Goal: Information Seeking & Learning: Check status

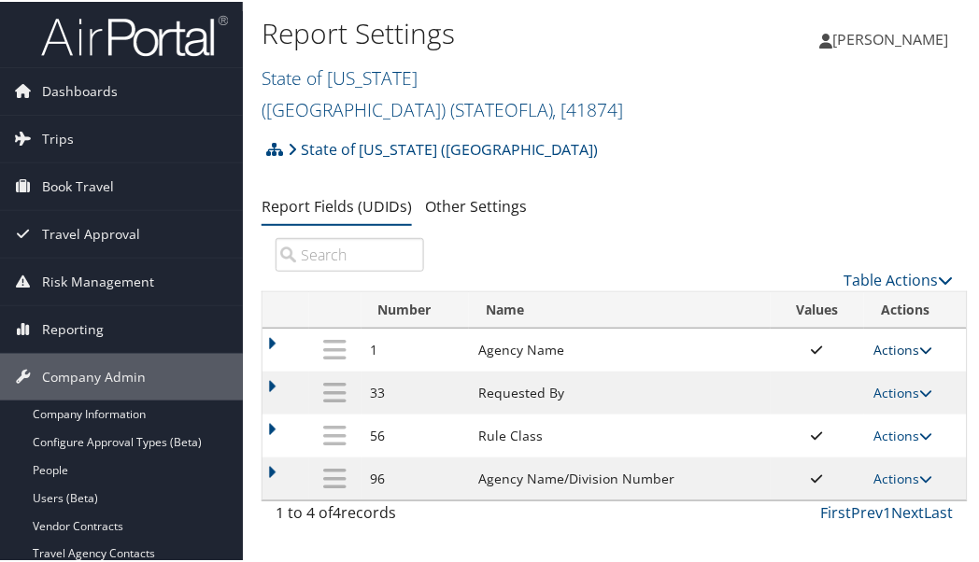
click at [890, 339] on link "Actions" at bounding box center [902, 348] width 59 height 18
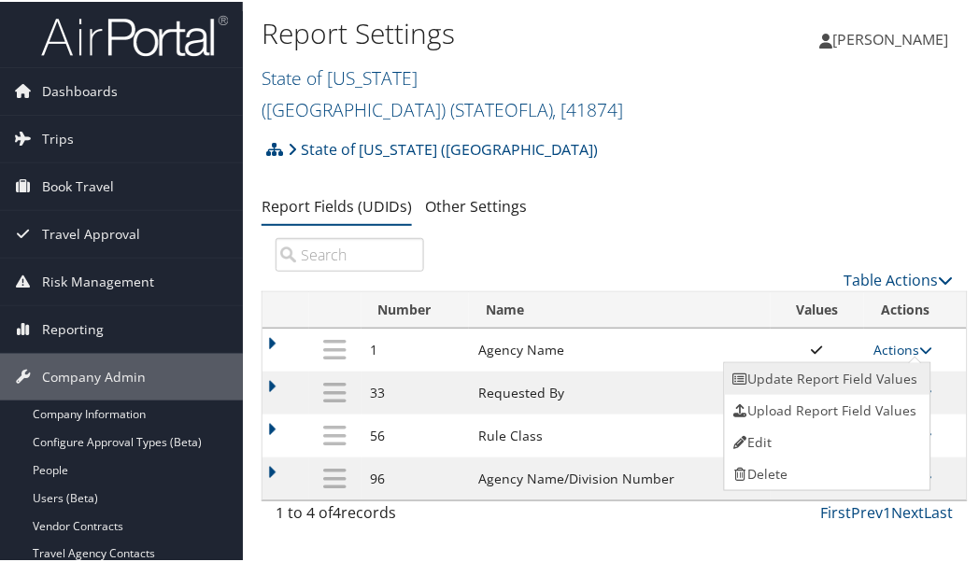
click at [879, 361] on link "Update Report Field Values" at bounding box center [826, 377] width 202 height 32
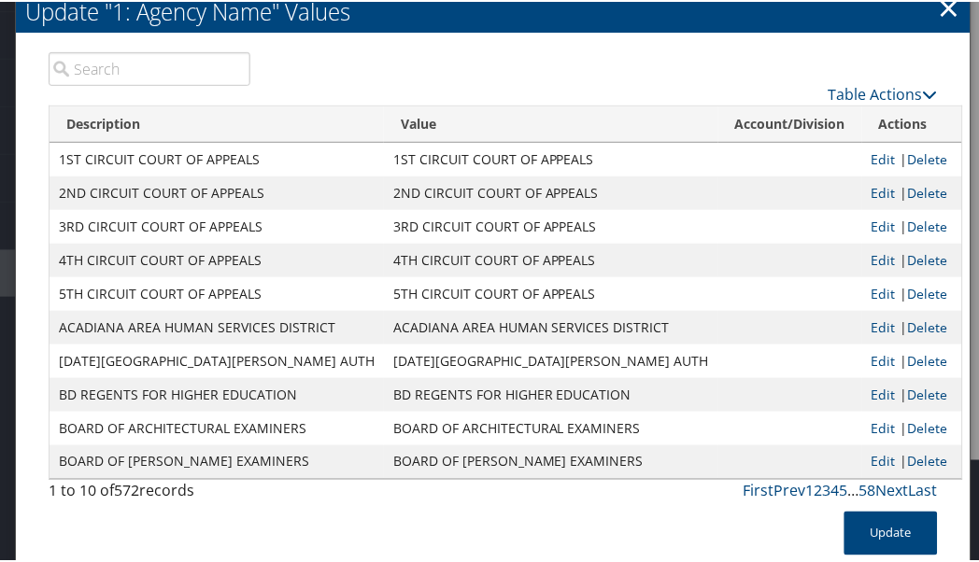
scroll to position [207, 0]
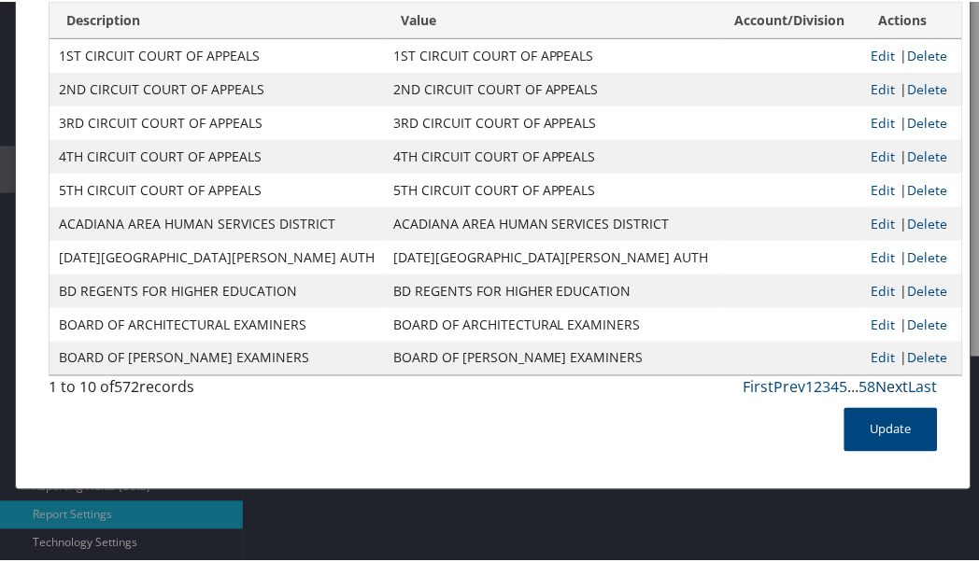
click at [881, 383] on link "Next" at bounding box center [892, 385] width 33 height 21
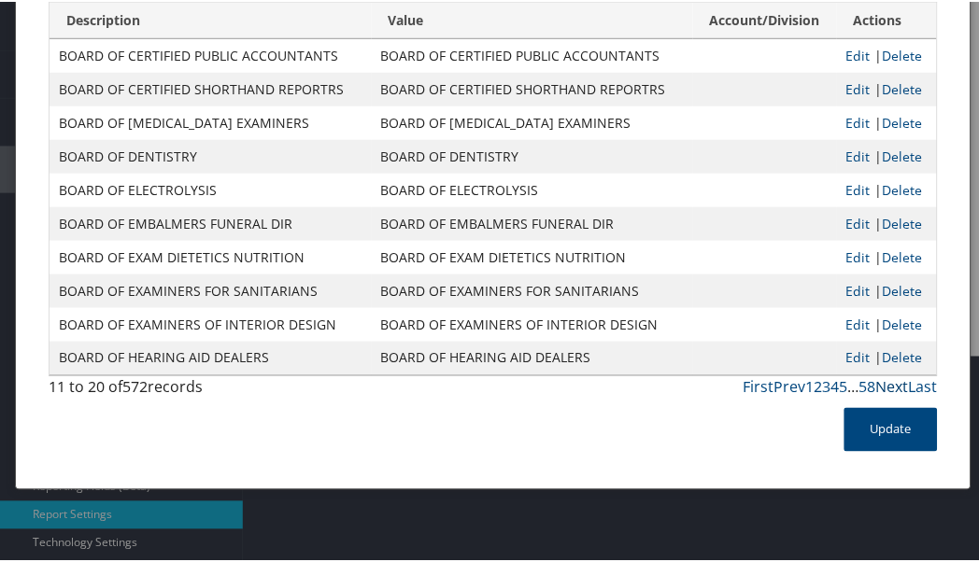
click at [881, 383] on link "Next" at bounding box center [892, 385] width 33 height 21
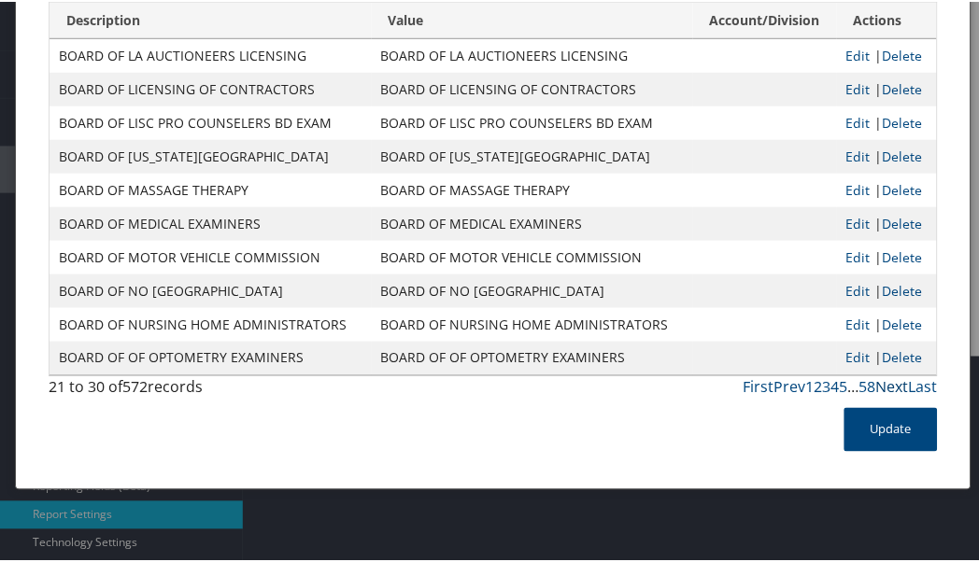
click at [881, 383] on link "Next" at bounding box center [892, 385] width 33 height 21
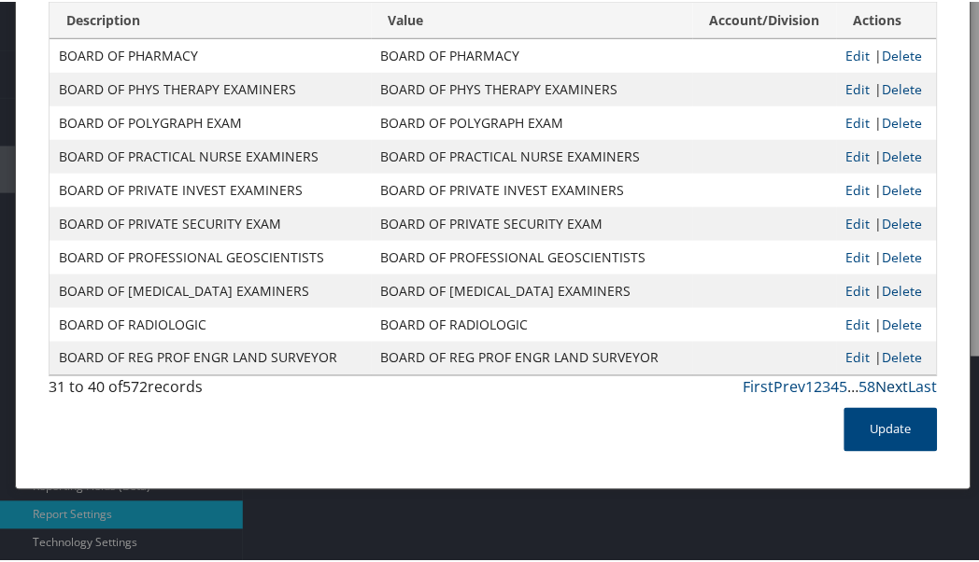
click at [881, 383] on link "Next" at bounding box center [892, 385] width 33 height 21
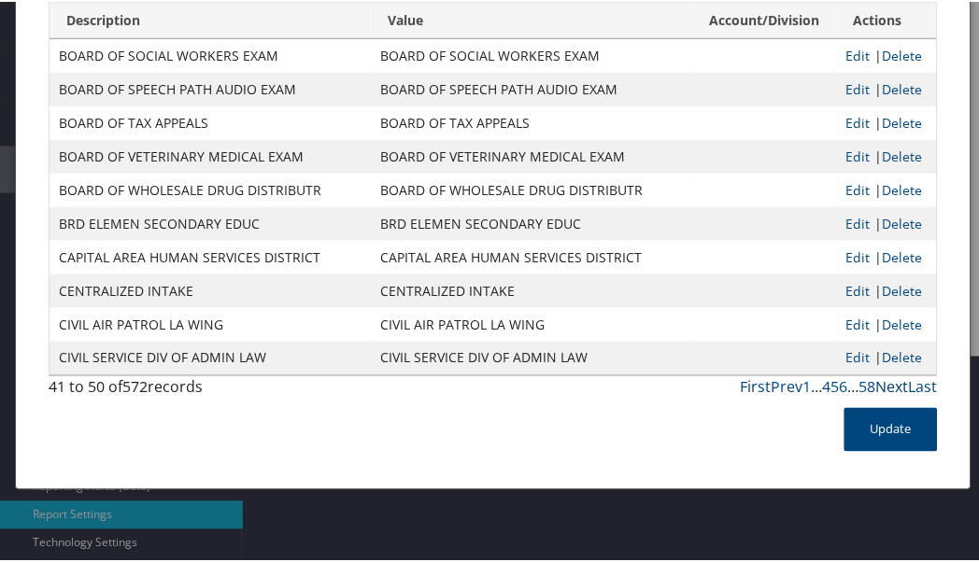
click at [881, 383] on link "Next" at bounding box center [892, 385] width 33 height 21
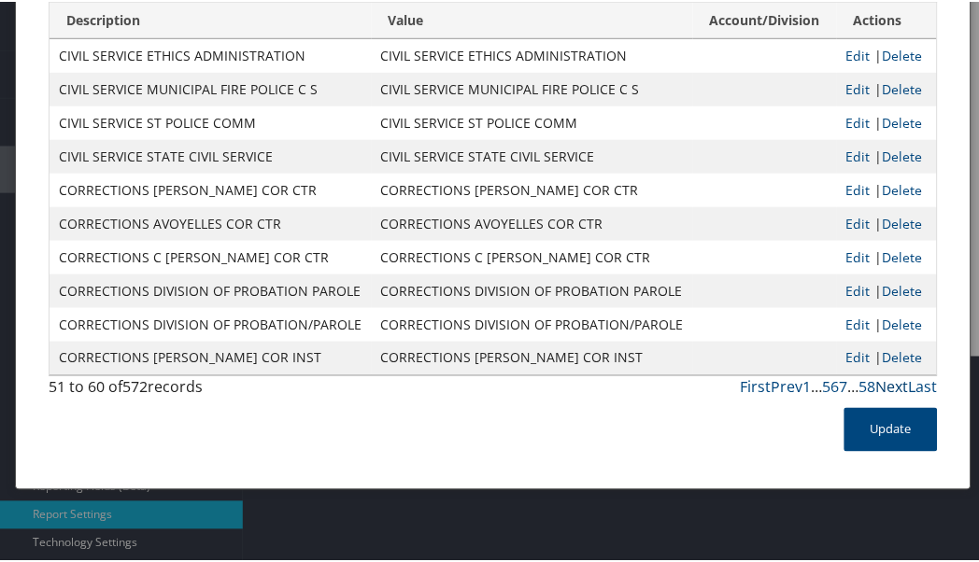
click at [881, 383] on link "Next" at bounding box center [892, 385] width 33 height 21
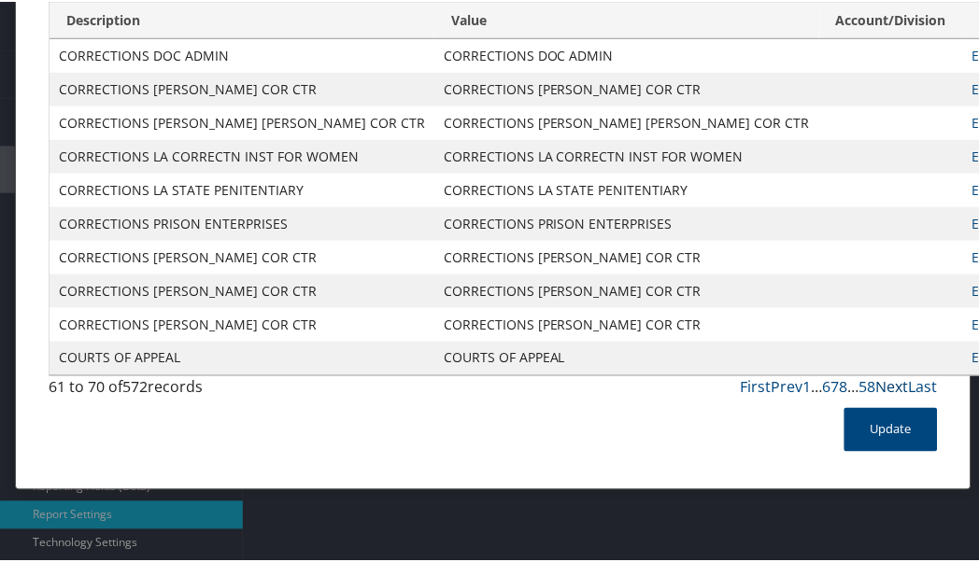
click at [881, 383] on link "Next" at bounding box center [892, 385] width 33 height 21
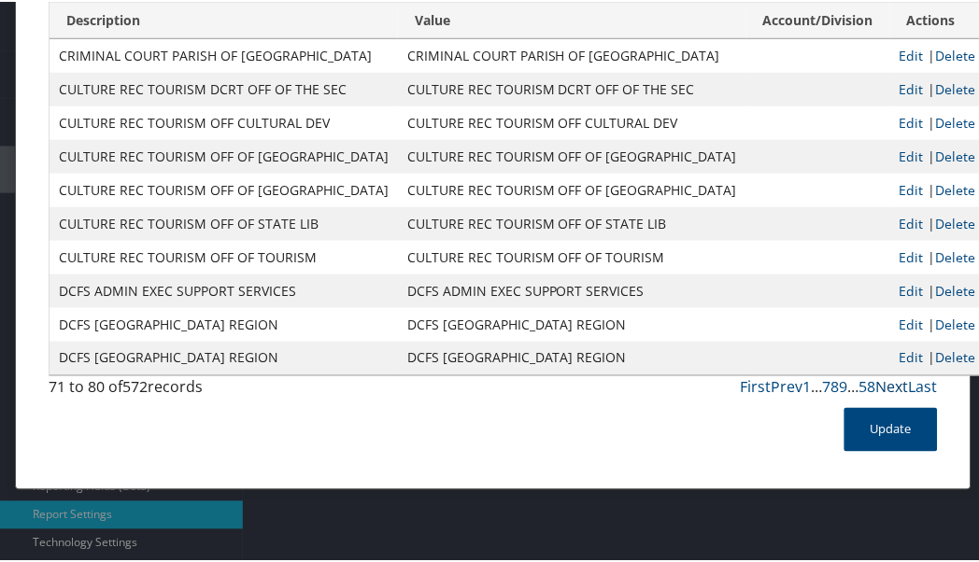
click at [881, 383] on link "Next" at bounding box center [892, 385] width 33 height 21
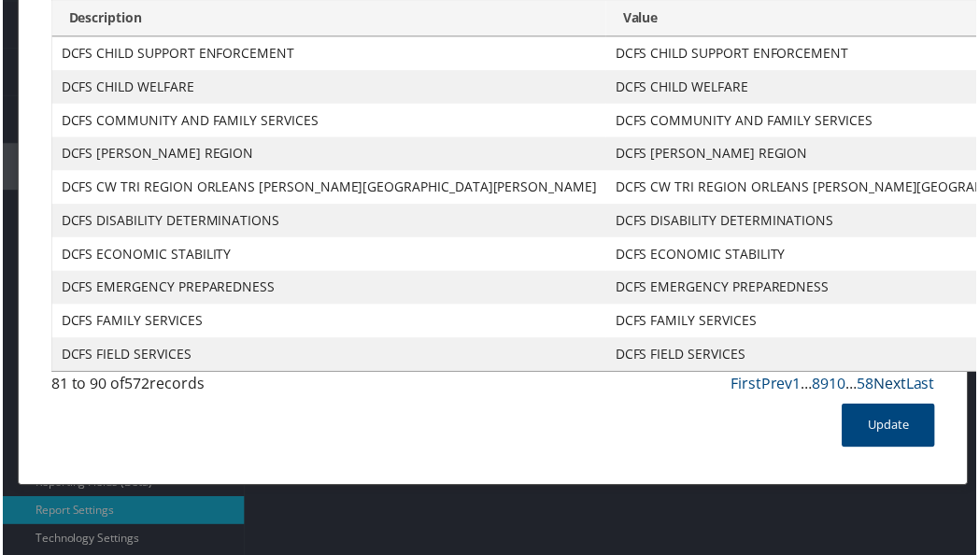
click at [881, 383] on link "Next" at bounding box center [892, 385] width 33 height 21
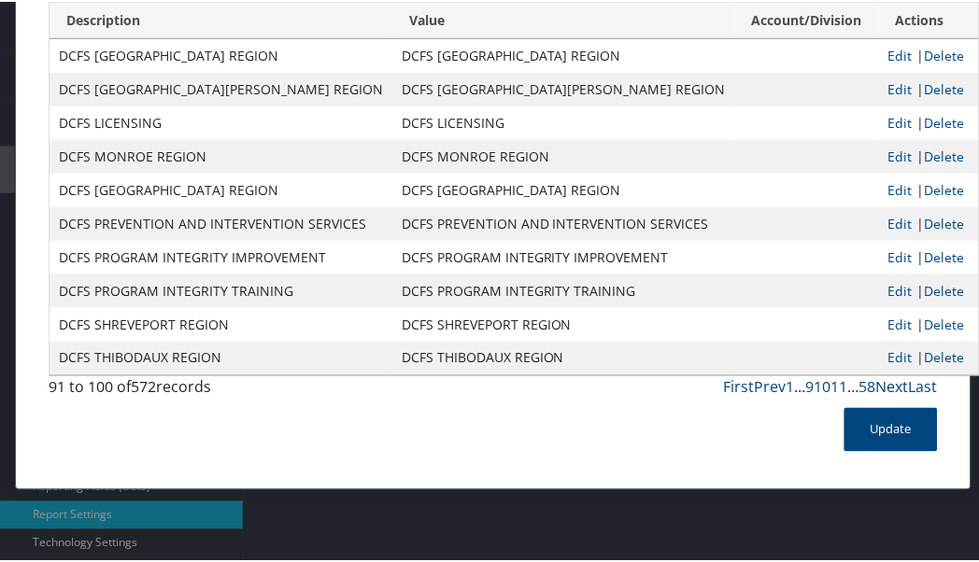
click at [881, 383] on link "Next" at bounding box center [892, 385] width 33 height 21
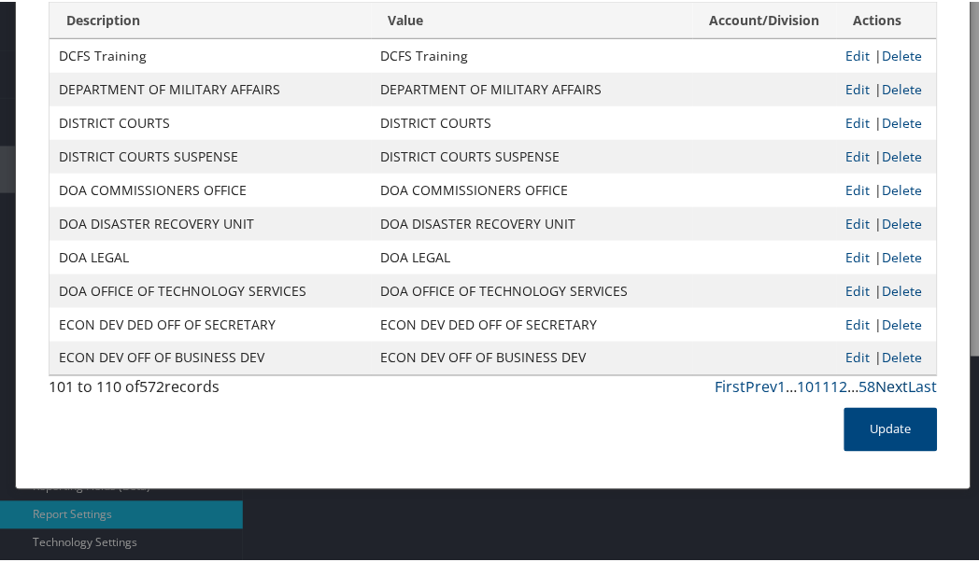
click at [881, 383] on link "Next" at bounding box center [892, 385] width 33 height 21
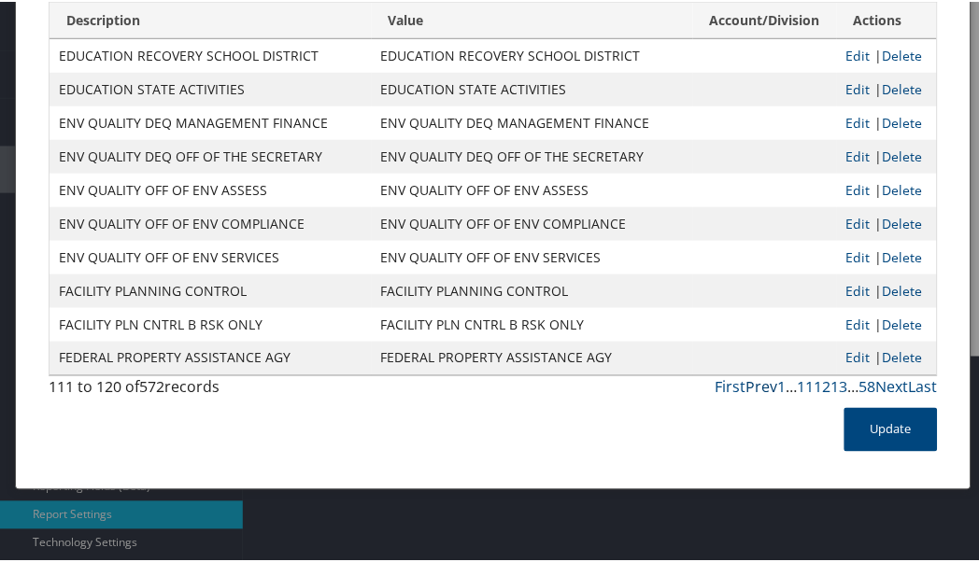
click at [761, 383] on link "Prev" at bounding box center [762, 385] width 32 height 21
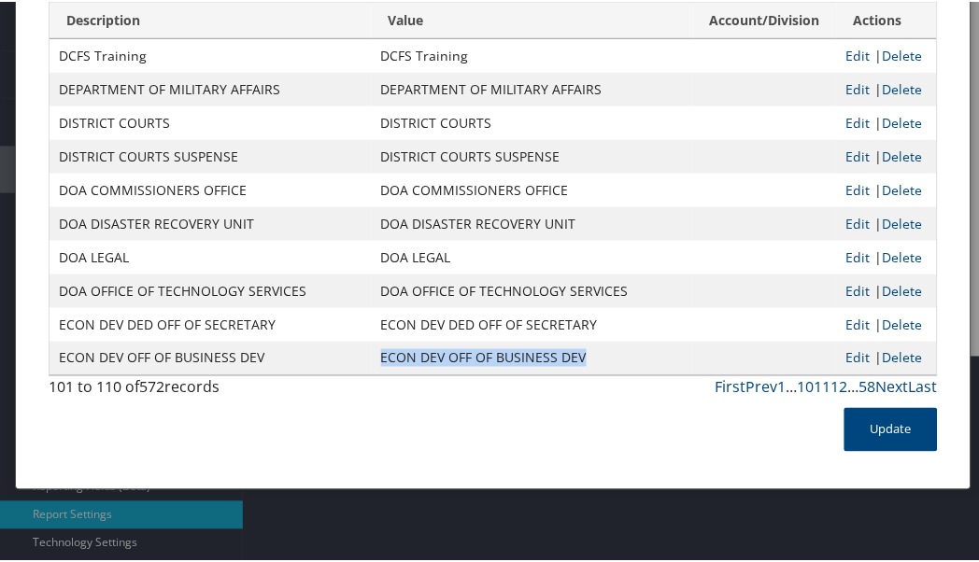
drag, startPoint x: 375, startPoint y: 360, endPoint x: 582, endPoint y: 361, distance: 207.3
click at [582, 364] on td "ECON DEV OFF OF BUSINESS DEV" at bounding box center [533, 357] width 322 height 34
copy td "ECON DEV OFF OF BUSINESS DEV"
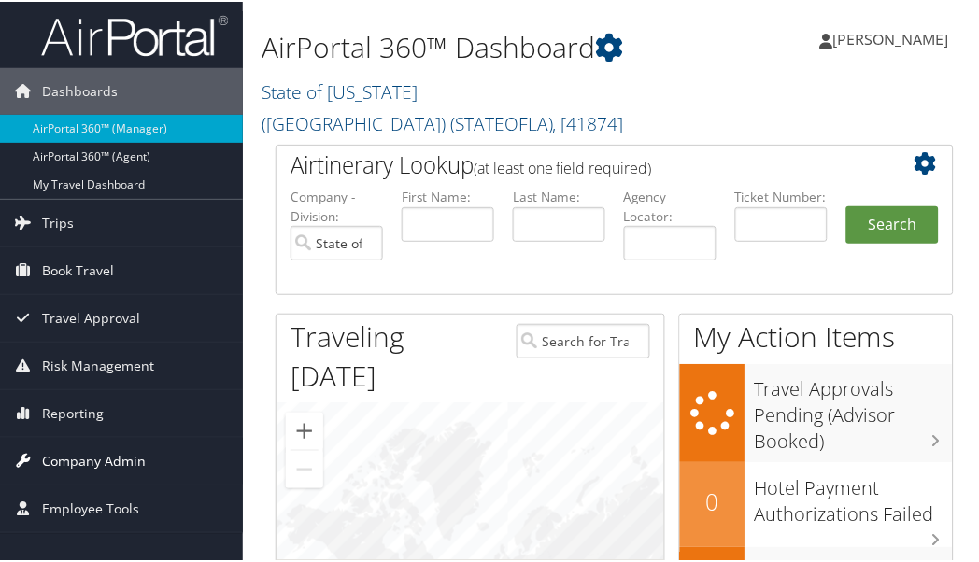
click at [78, 460] on span "Company Admin" at bounding box center [94, 459] width 104 height 47
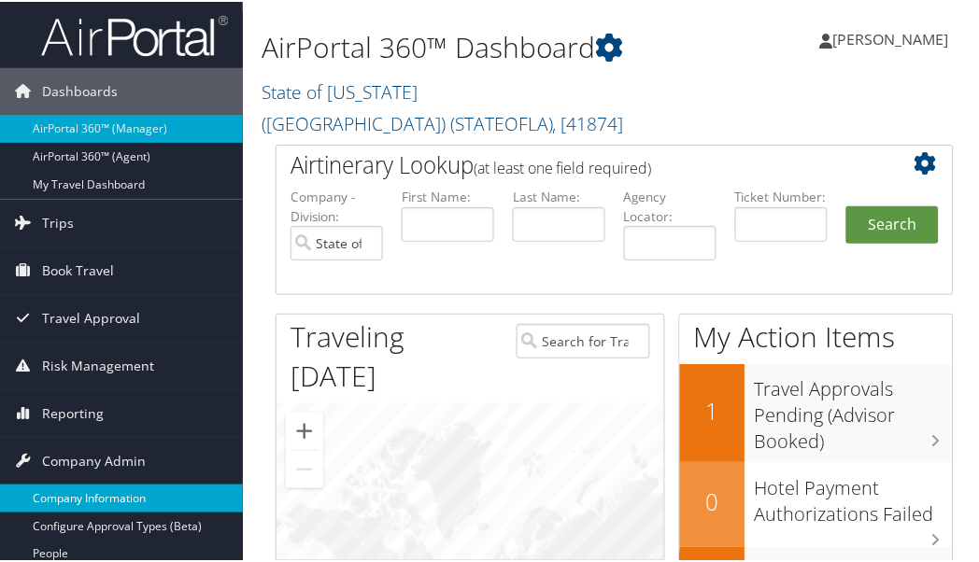
click at [87, 490] on link "Company Information" at bounding box center [121, 497] width 243 height 28
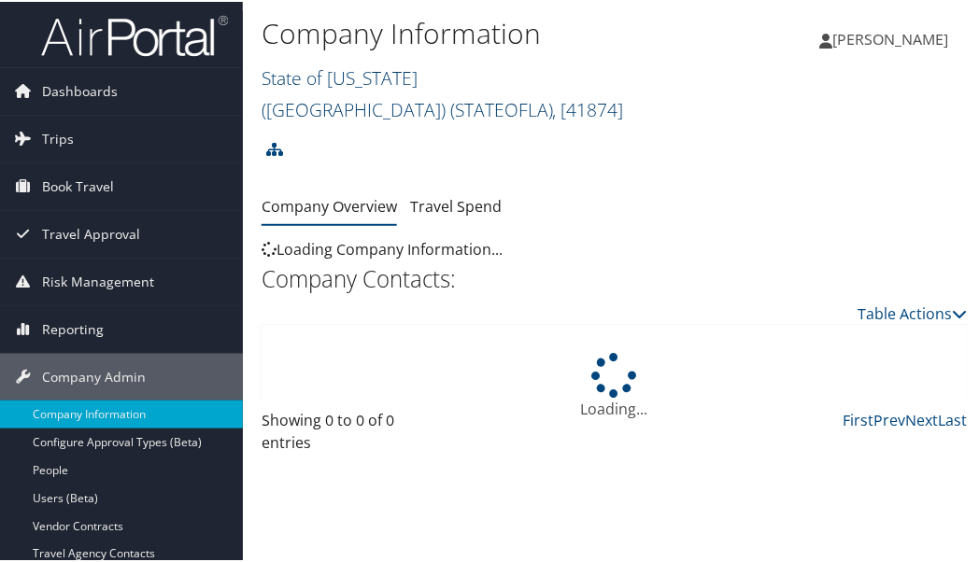
click at [399, 70] on link "State of Louisiana (SOLA) ( STATEOFLA ) , [ 41874 ]" at bounding box center [443, 92] width 362 height 57
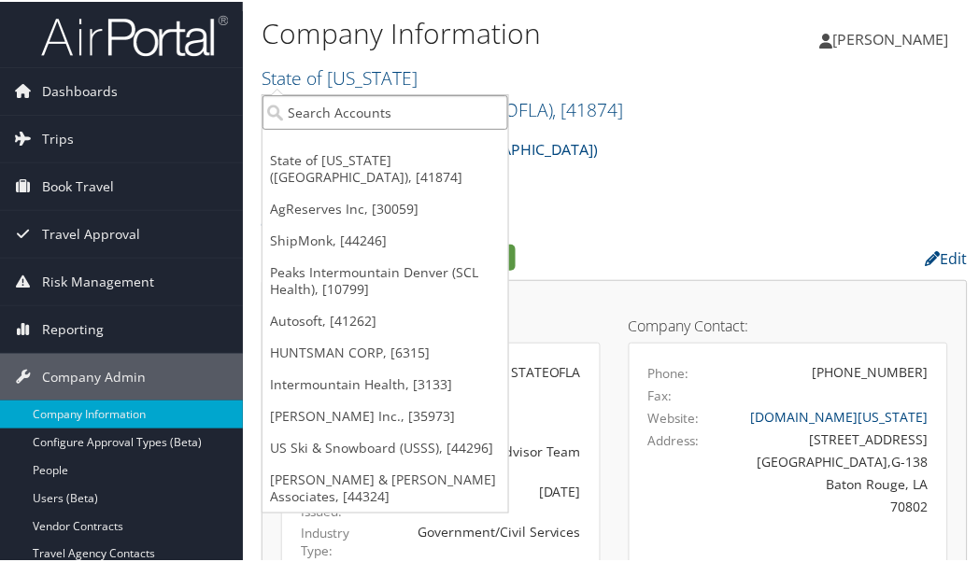
click at [443, 106] on input "search" at bounding box center [385, 110] width 246 height 35
type input "state of co"
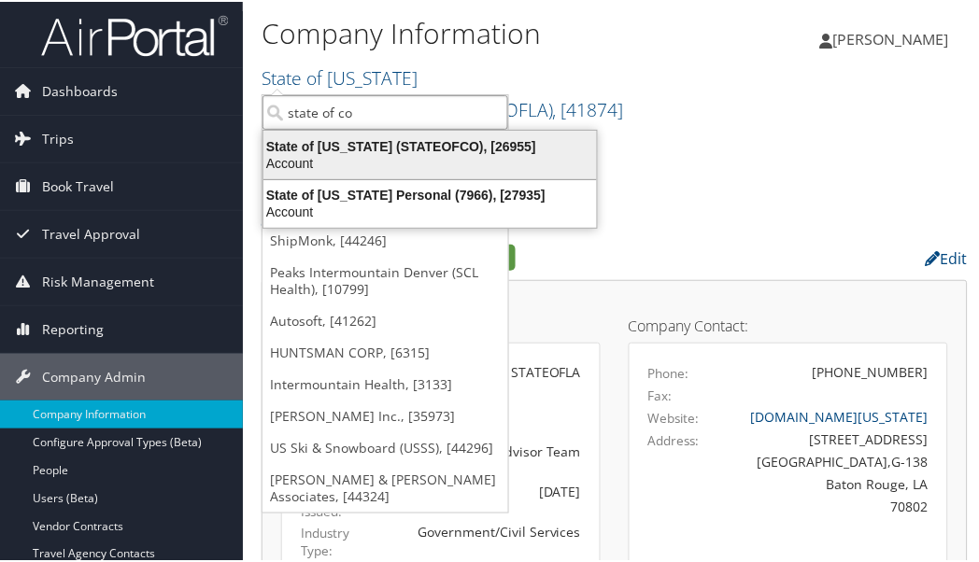
click at [420, 143] on div "State of Colorado (STATEOFCO), [26955]" at bounding box center [430, 144] width 356 height 17
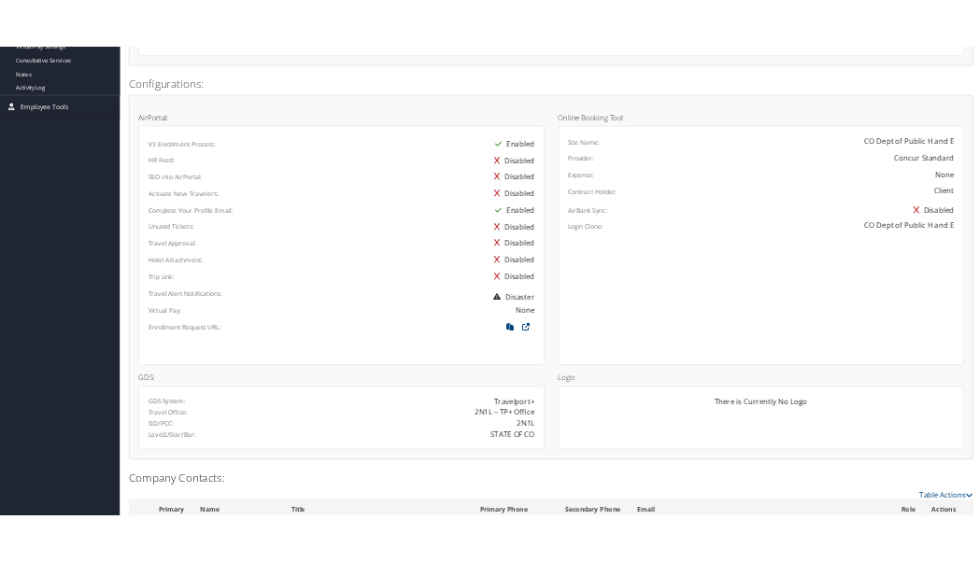
scroll to position [829, 0]
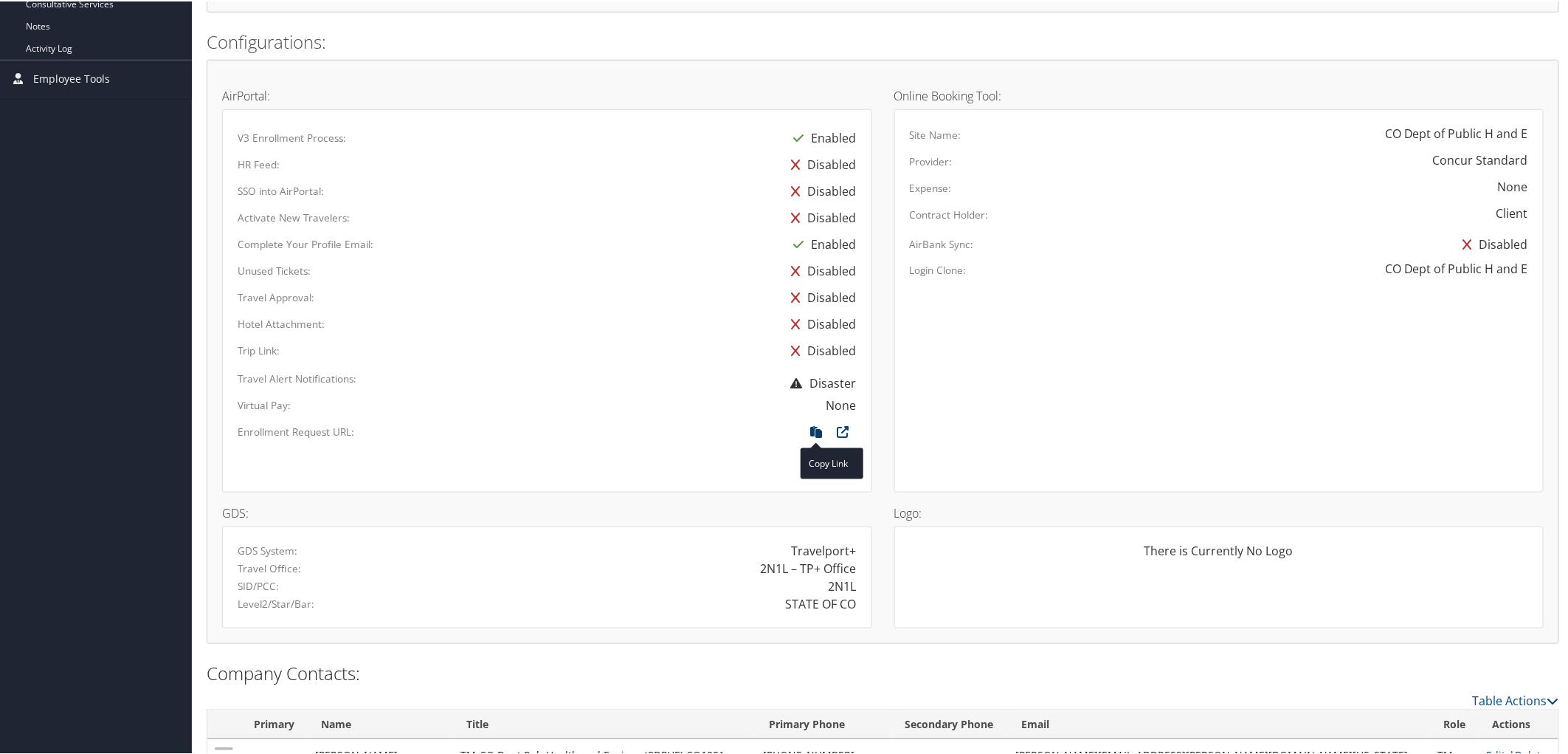
click at [816, 429] on icon at bounding box center [817, 434] width 27 height 19
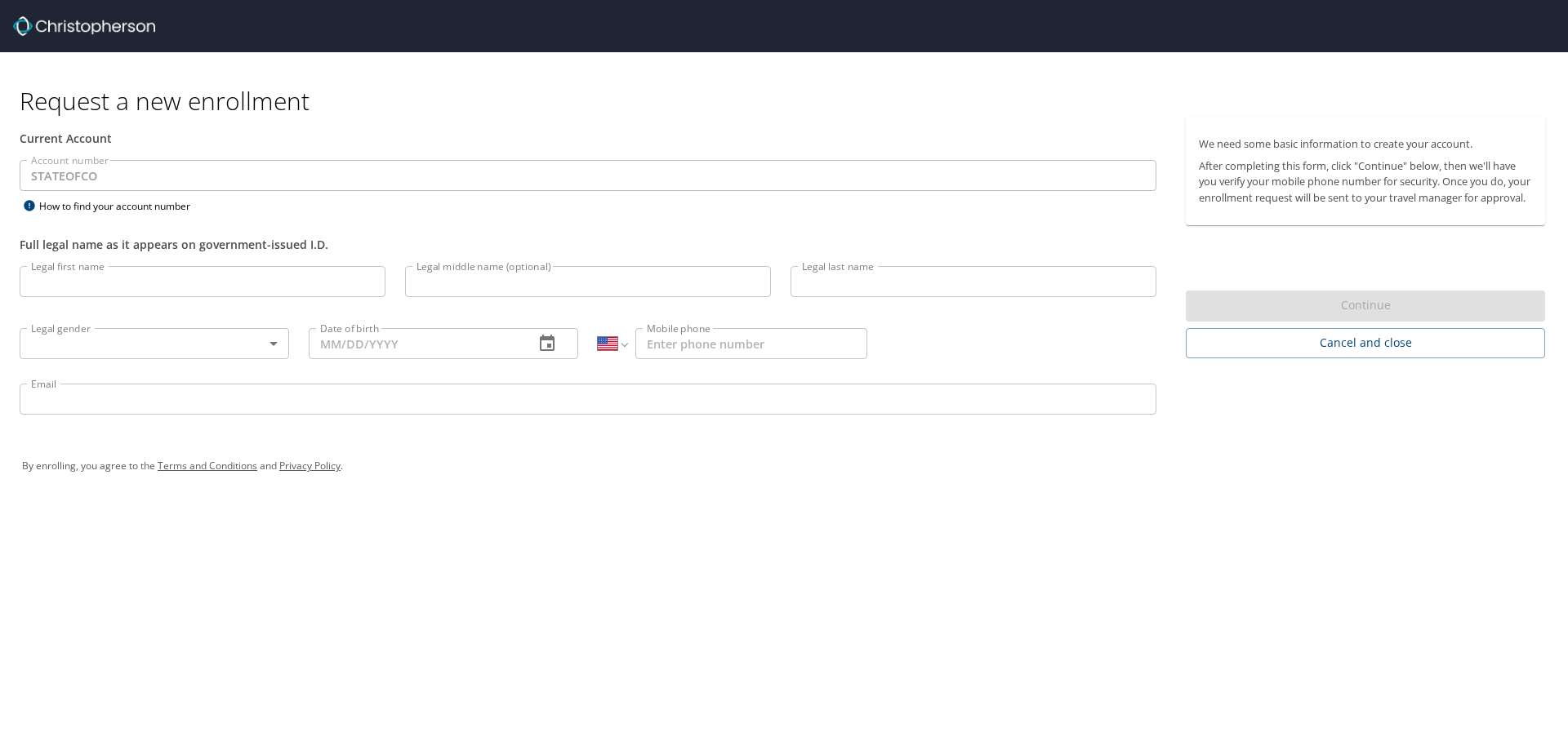
select select "US"
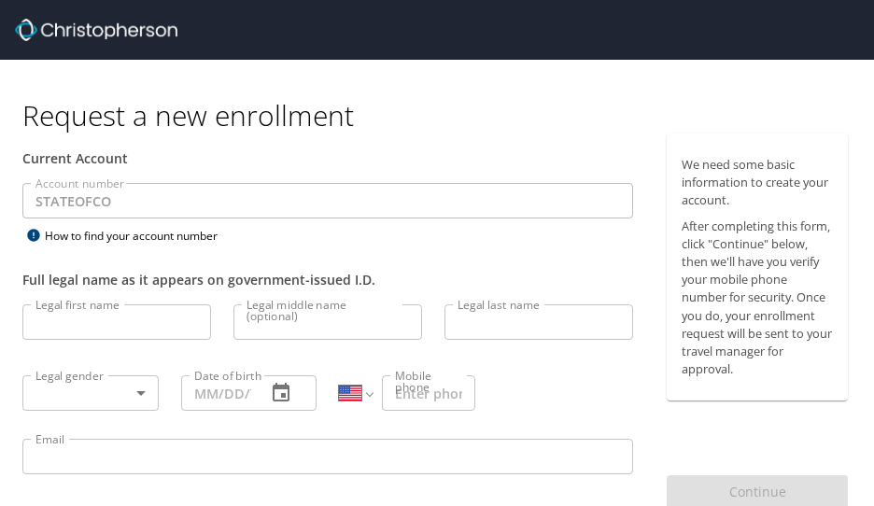
select select "US"
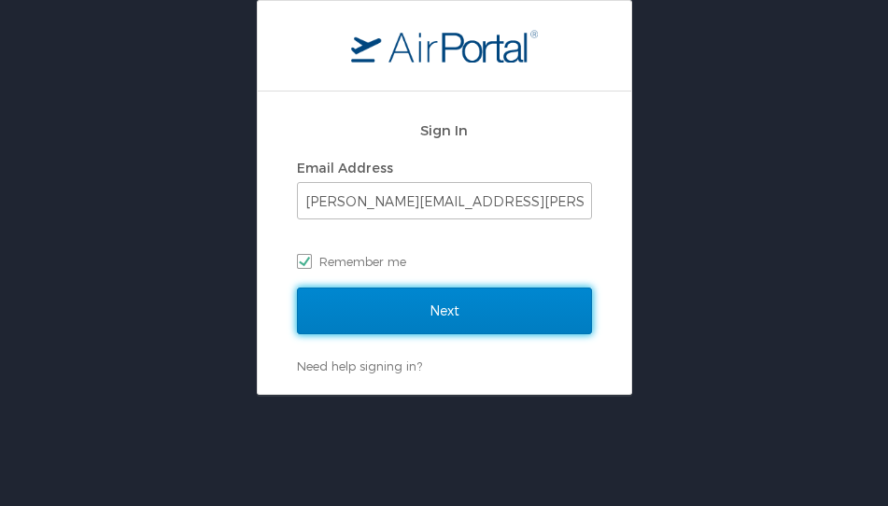
click at [469, 308] on input "Next" at bounding box center [444, 311] width 295 height 47
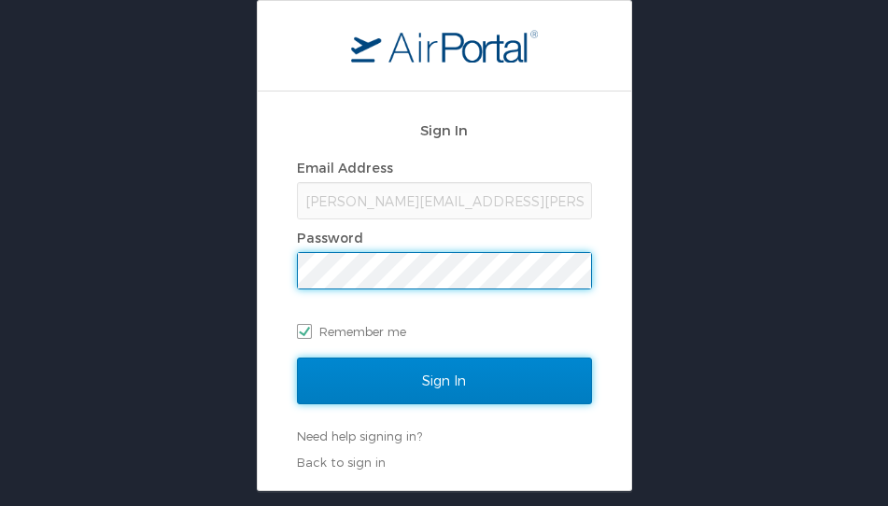
click at [461, 375] on input "Sign In" at bounding box center [444, 381] width 295 height 47
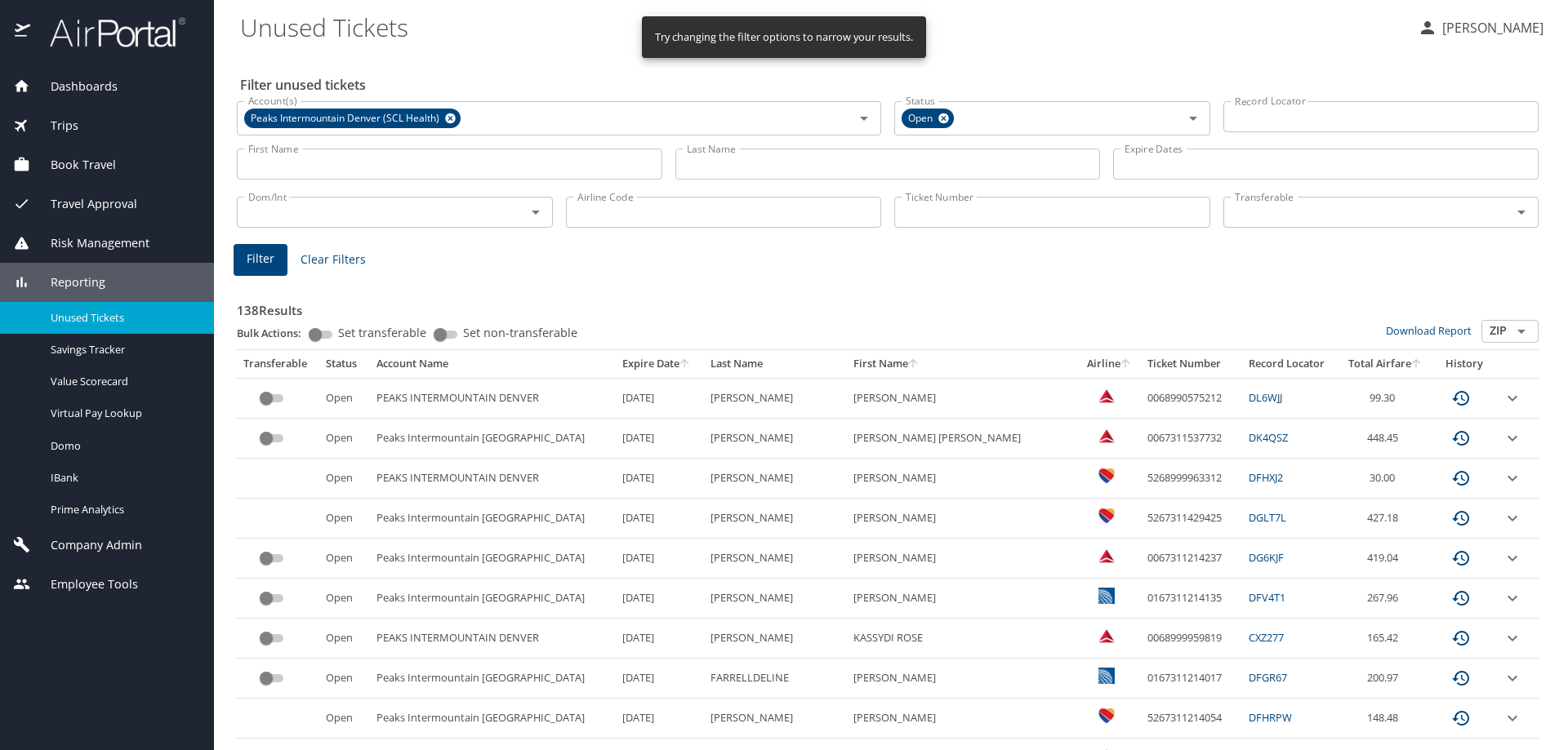
click at [776, 165] on input "Last Name" at bounding box center [888, 163] width 426 height 31
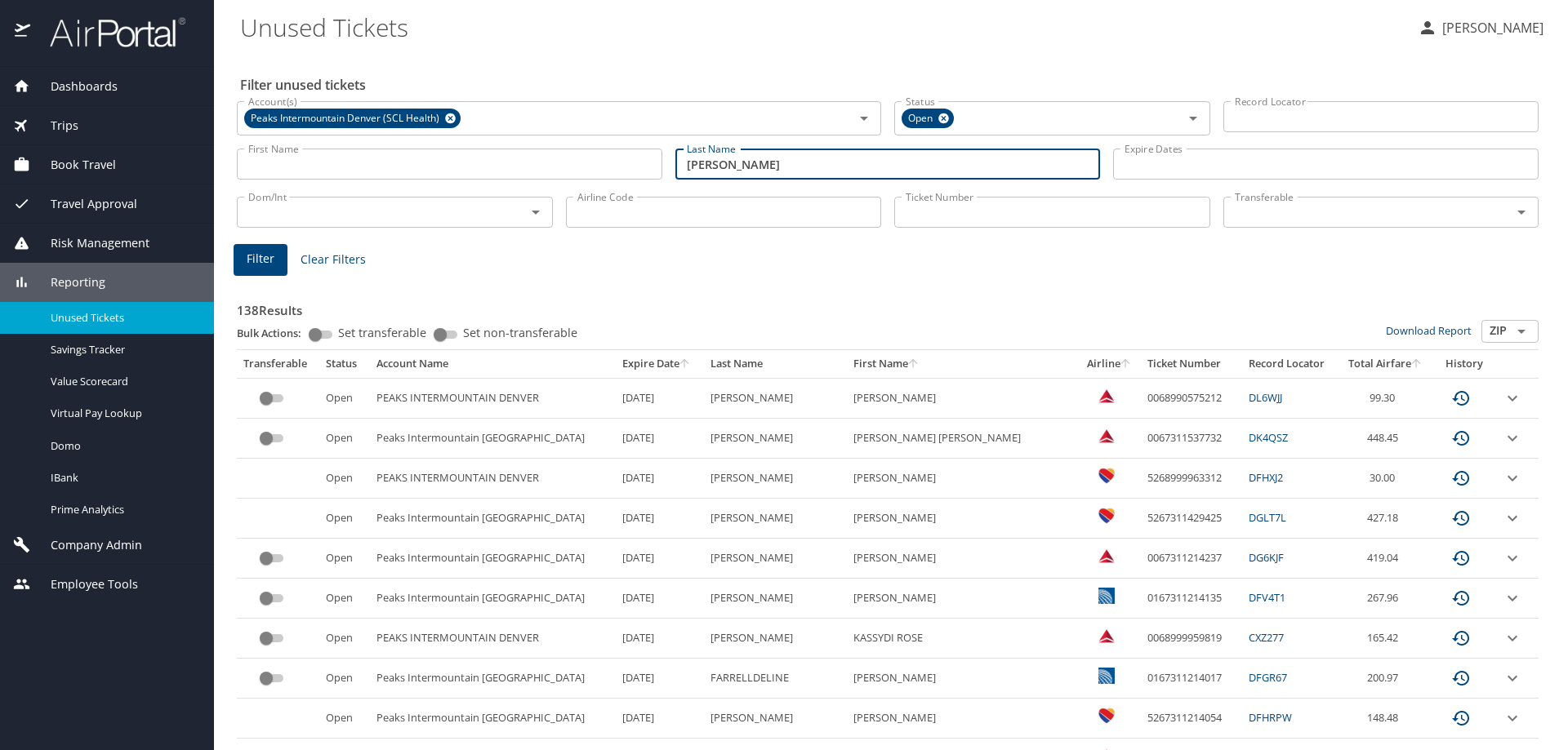
type input "[PERSON_NAME]"
click at [252, 266] on span "Filter" at bounding box center [261, 259] width 28 height 20
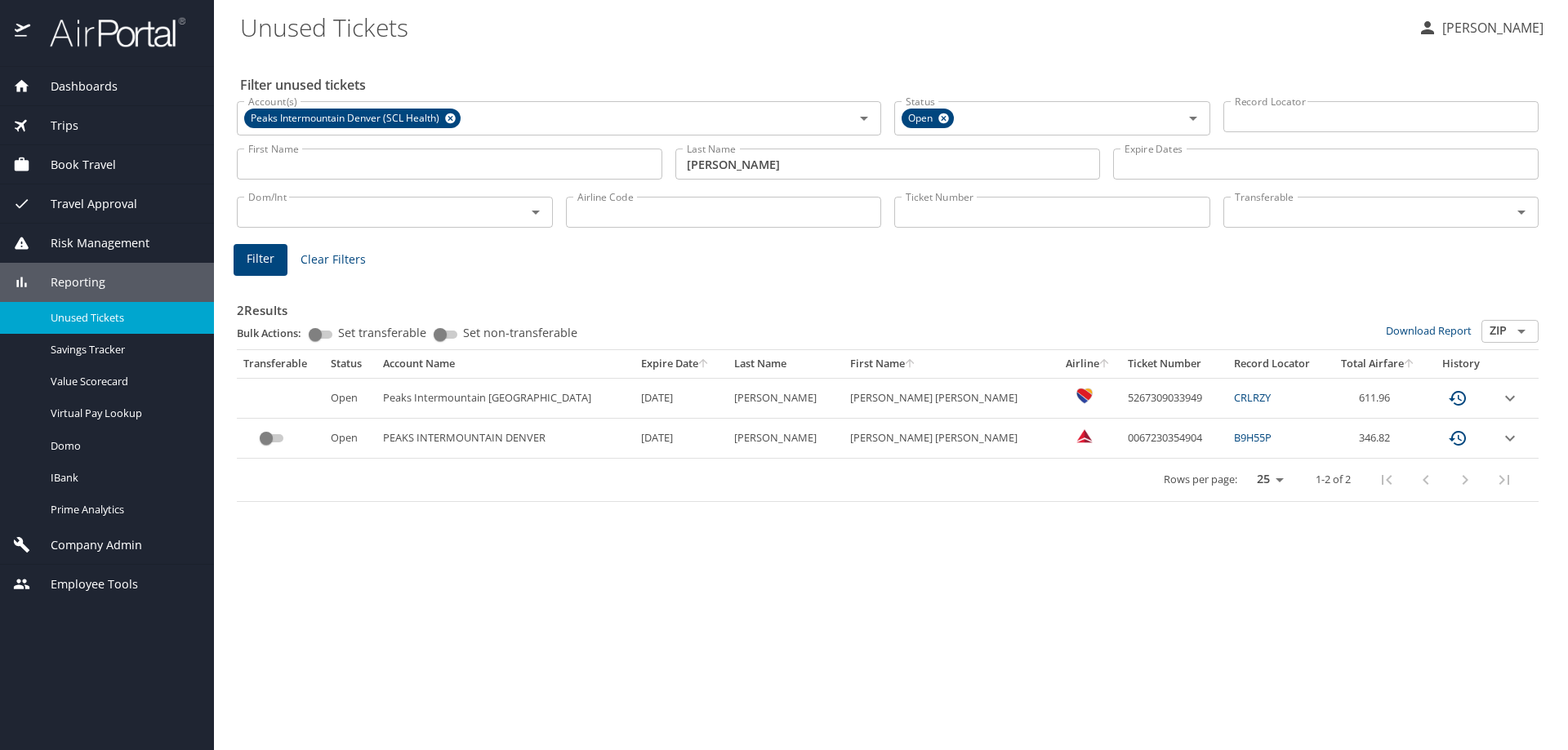
click at [776, 441] on div "Rows per page: 25 50 100 1-2 of 2" at bounding box center [884, 480] width 1282 height 43
click at [776, 440] on td "0067230354904" at bounding box center [1174, 439] width 106 height 40
copy td "0067230354904"
